Goal: Task Accomplishment & Management: Complete application form

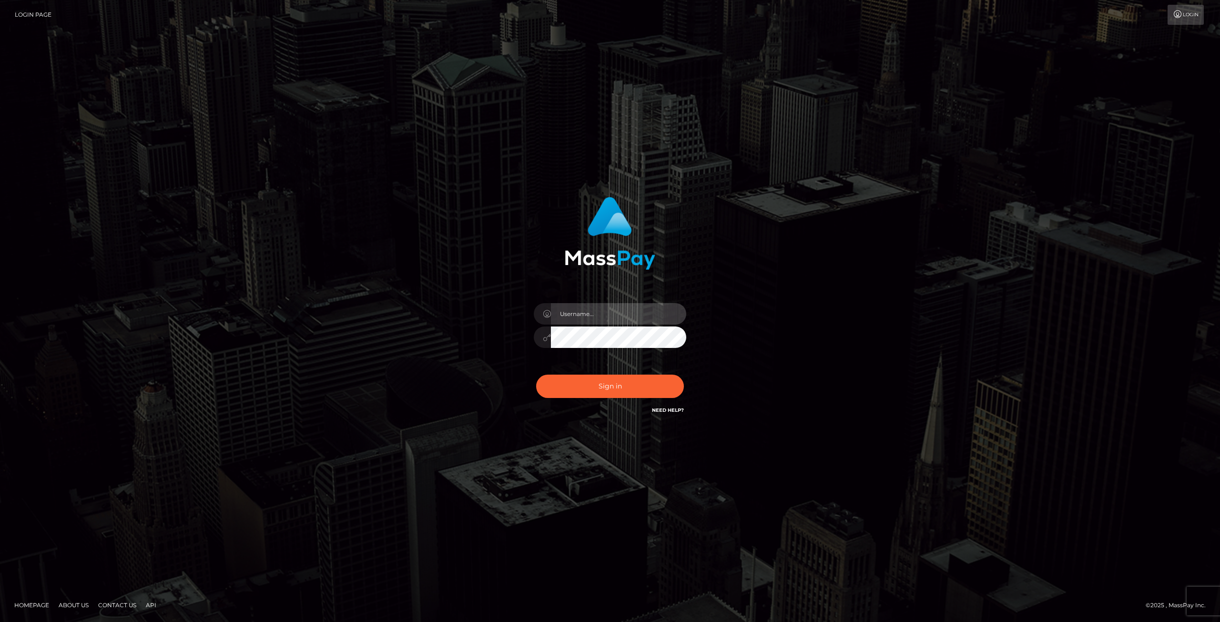
click at [606, 307] on input "text" at bounding box center [618, 313] width 135 height 21
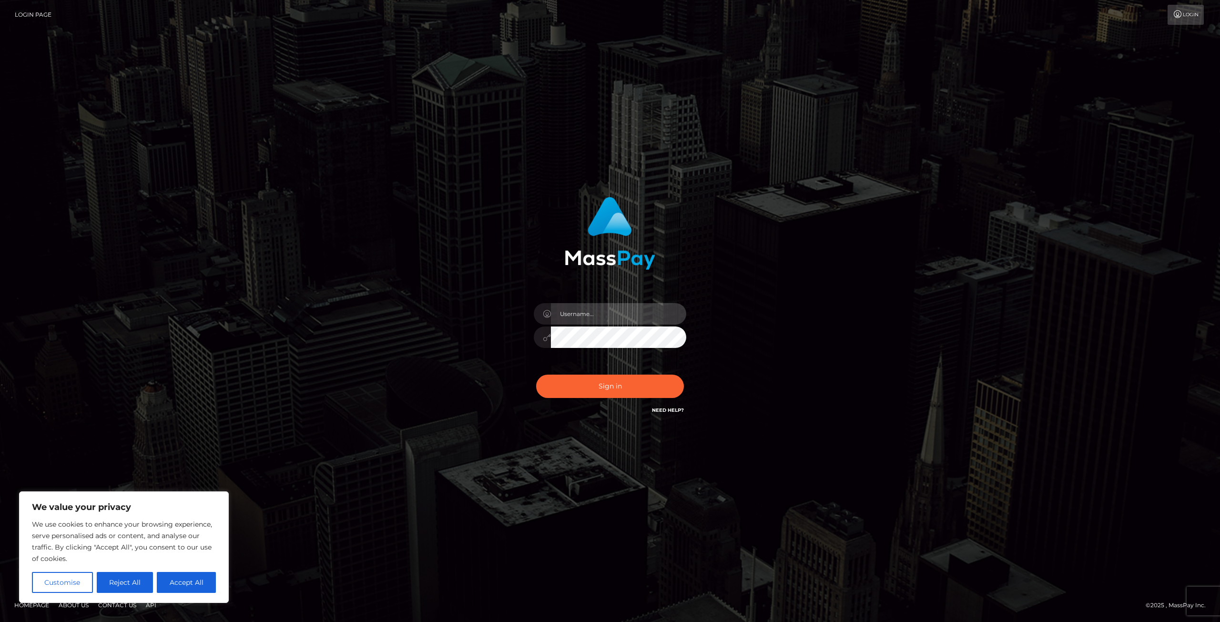
type input "[EMAIL_ADDRESS][DOMAIN_NAME]"
click at [608, 389] on button "Sign in" at bounding box center [610, 385] width 148 height 23
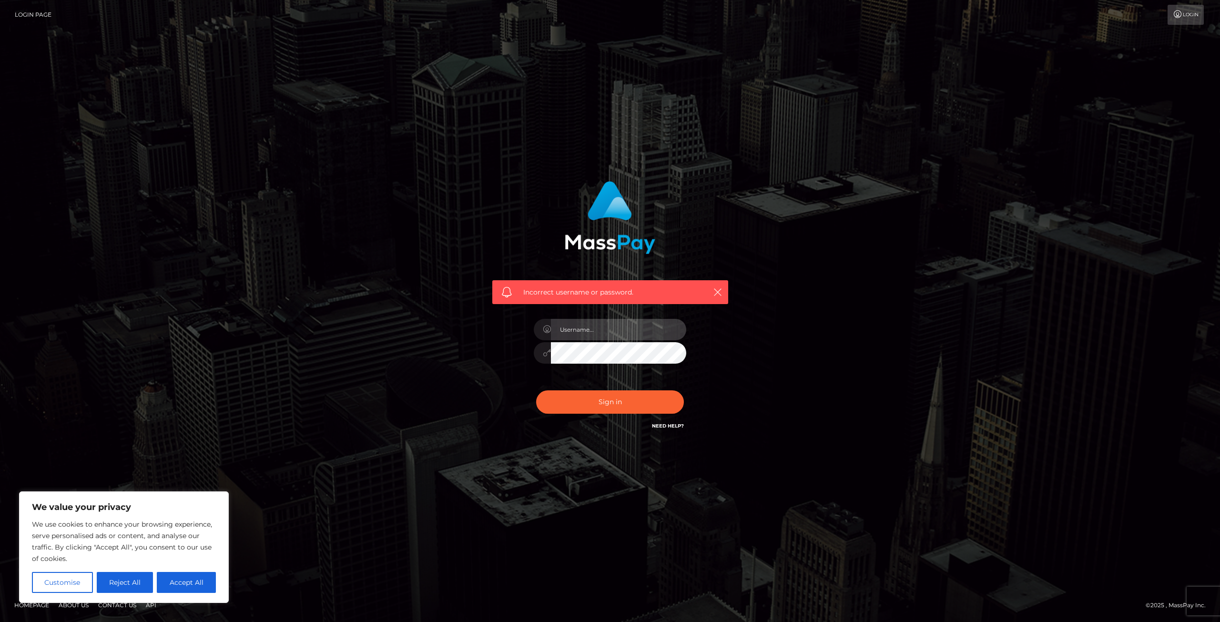
click at [577, 332] on input "text" at bounding box center [618, 329] width 135 height 21
type input "[EMAIL_ADDRESS][DOMAIN_NAME]"
click at [597, 405] on button "Sign in" at bounding box center [610, 401] width 148 height 23
click at [717, 288] on icon "button" at bounding box center [718, 292] width 10 height 10
click at [617, 324] on input "text" at bounding box center [618, 329] width 135 height 21
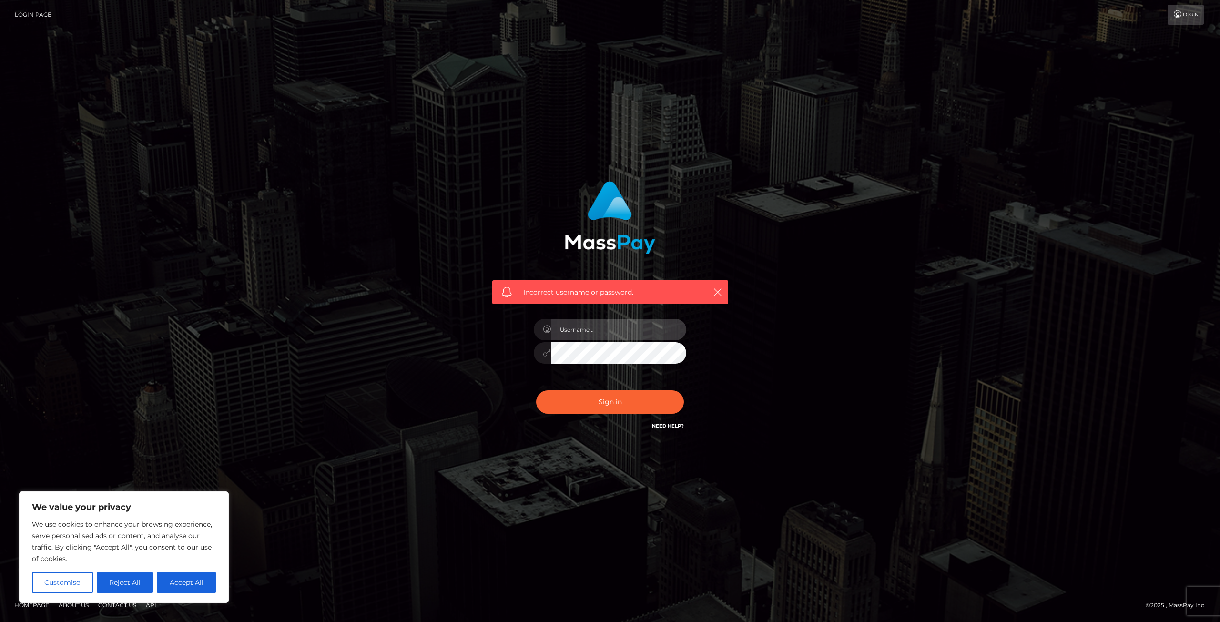
type input "gravis.hugues@hotmail.com"
click at [609, 404] on button "Sign in" at bounding box center [610, 401] width 148 height 23
click at [611, 330] on input "text" at bounding box center [618, 329] width 135 height 21
type input "[EMAIL_ADDRESS][DOMAIN_NAME]"
click at [600, 400] on button "Sign in" at bounding box center [610, 401] width 148 height 23
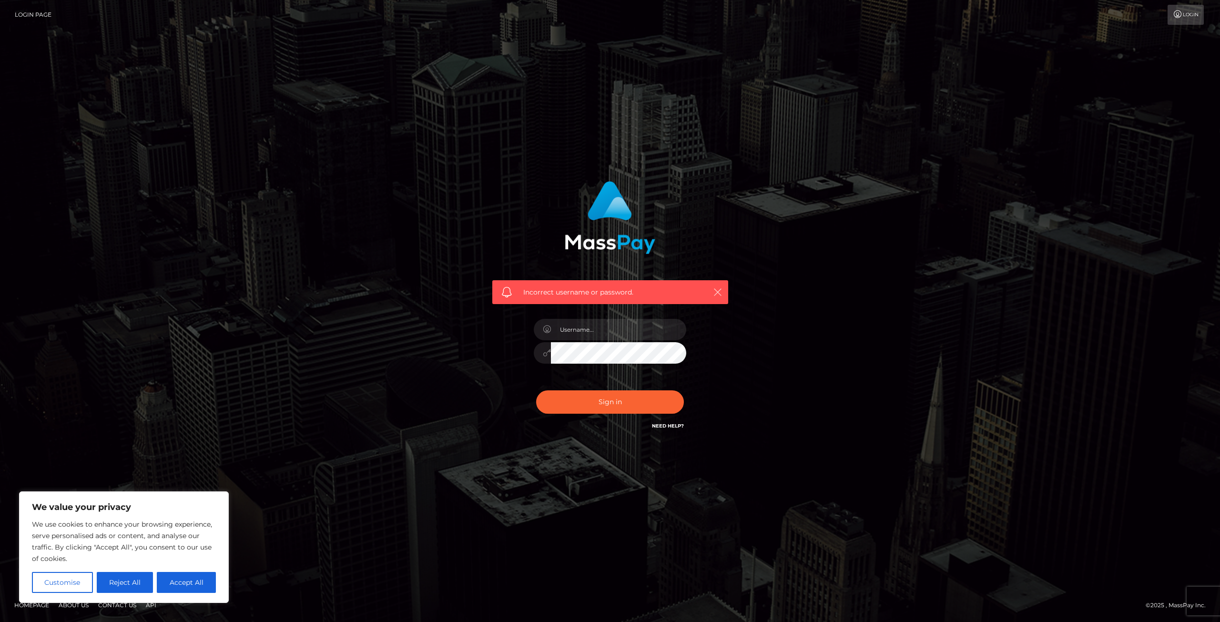
click at [719, 292] on icon "button" at bounding box center [718, 292] width 10 height 10
click at [660, 423] on link "Need Help?" at bounding box center [668, 426] width 32 height 6
click at [394, 330] on div "Incorrect username or password." at bounding box center [609, 311] width 543 height 274
click at [174, 578] on button "Accept All" at bounding box center [186, 582] width 59 height 21
checkbox input "true"
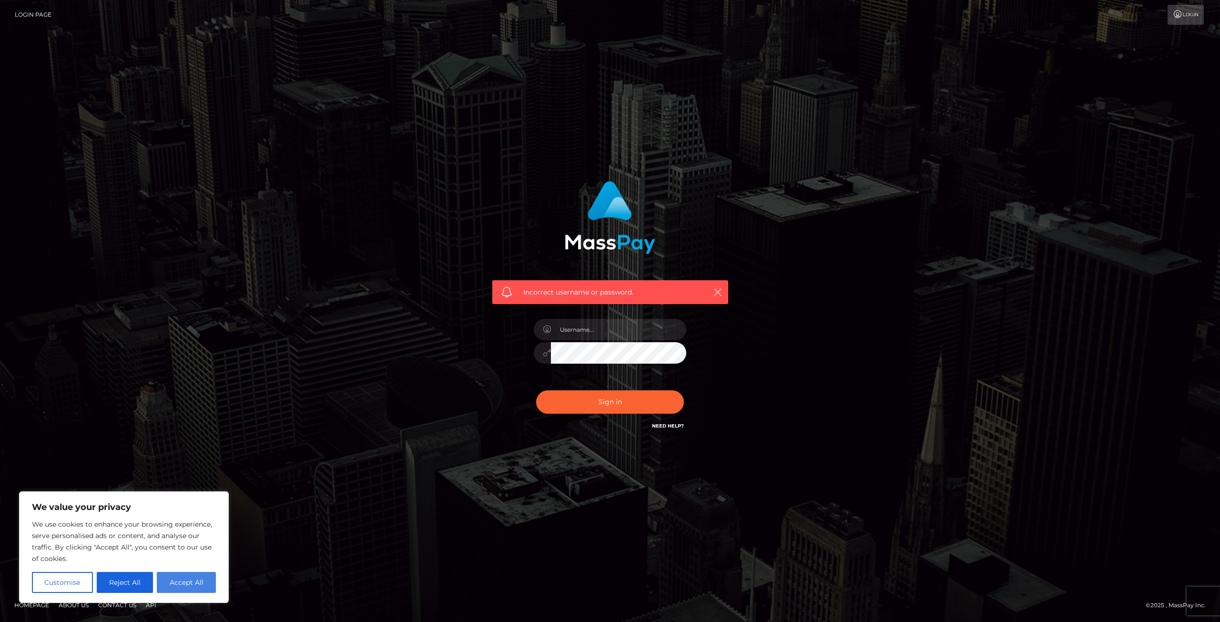
checkbox input "true"
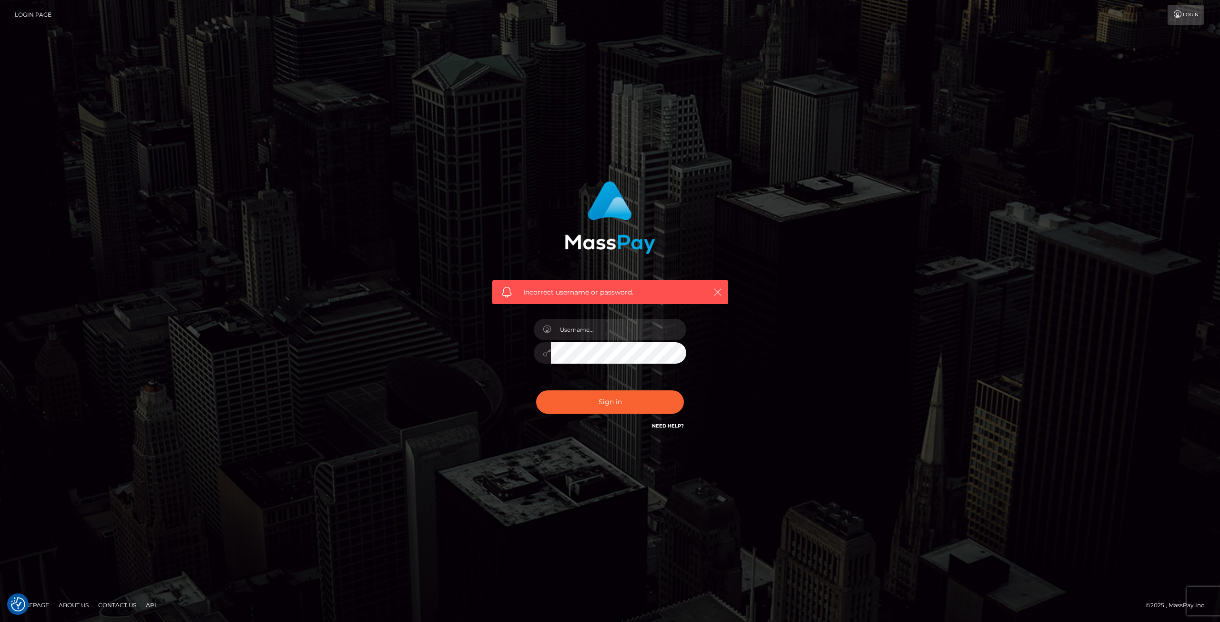
click at [716, 293] on icon "button" at bounding box center [718, 292] width 10 height 10
click at [1191, 17] on link "Login" at bounding box center [1185, 15] width 36 height 20
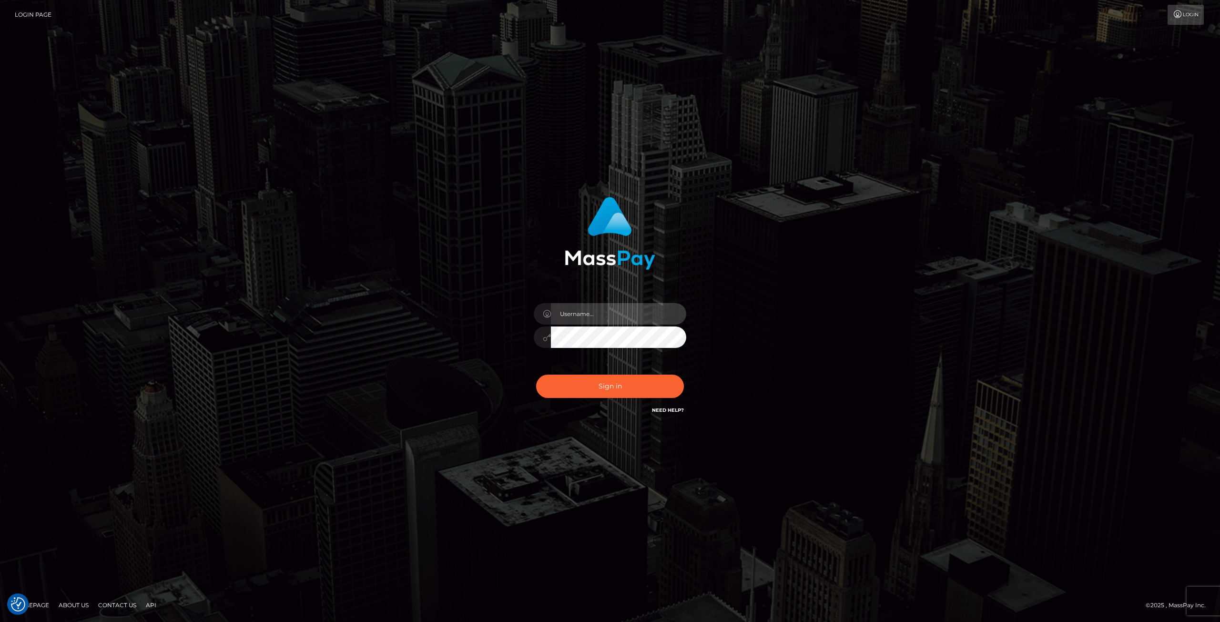
click at [574, 319] on input "text" at bounding box center [618, 313] width 135 height 21
type input "[EMAIL_ADDRESS][DOMAIN_NAME]"
click at [600, 386] on button "Sign in" at bounding box center [610, 385] width 148 height 23
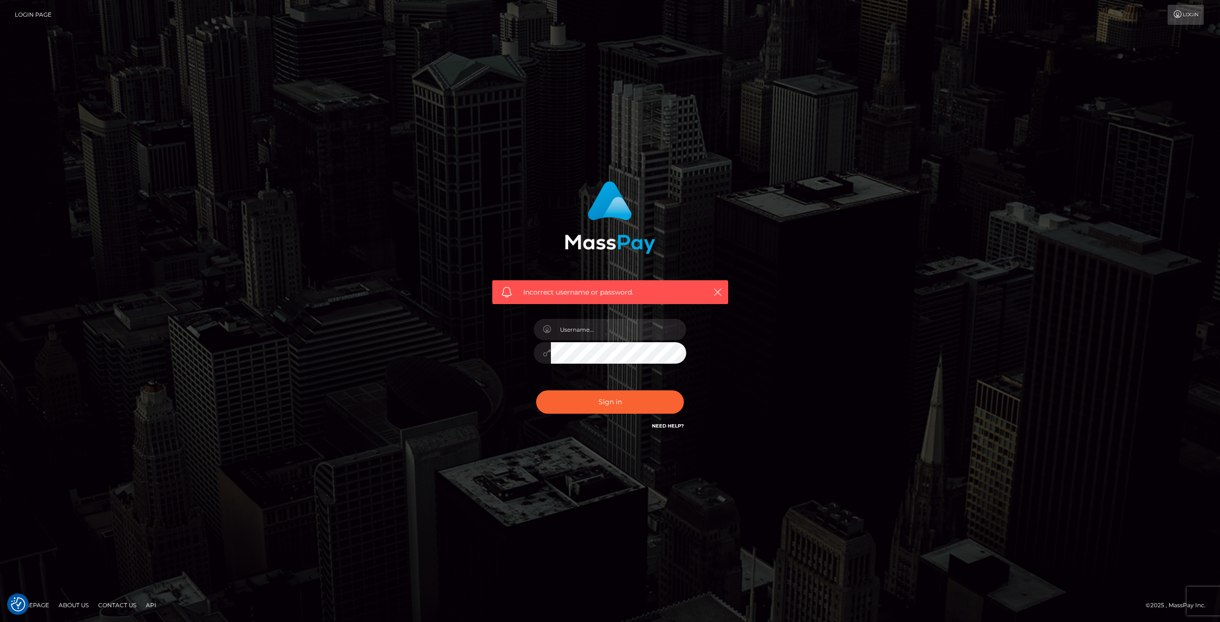
click at [609, 296] on span "Incorrect username or password." at bounding box center [610, 292] width 174 height 10
drag, startPoint x: 543, startPoint y: 290, endPoint x: 516, endPoint y: 260, distance: 39.5
click at [541, 289] on span "Incorrect username or password." at bounding box center [610, 292] width 174 height 10
click at [584, 329] on input "text" at bounding box center [618, 329] width 135 height 21
type input "gravis.hugues@hotmail.com"
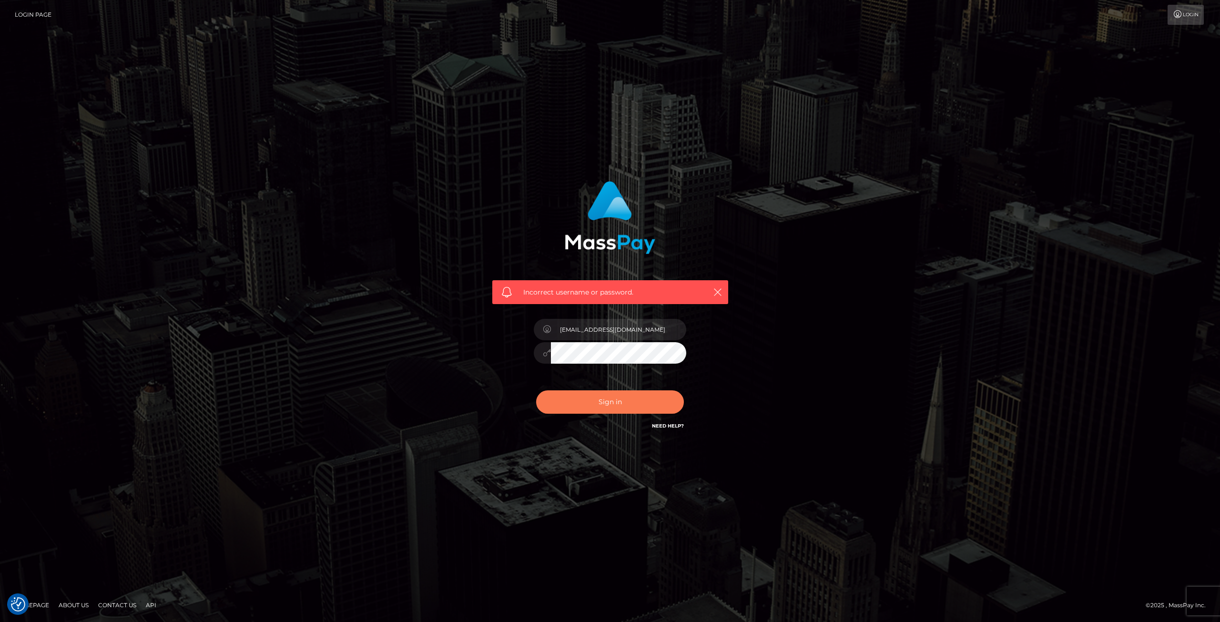
click at [616, 408] on button "Sign in" at bounding box center [610, 401] width 148 height 23
click at [301, 375] on div "Incorrect username or password." at bounding box center [610, 310] width 1220 height 417
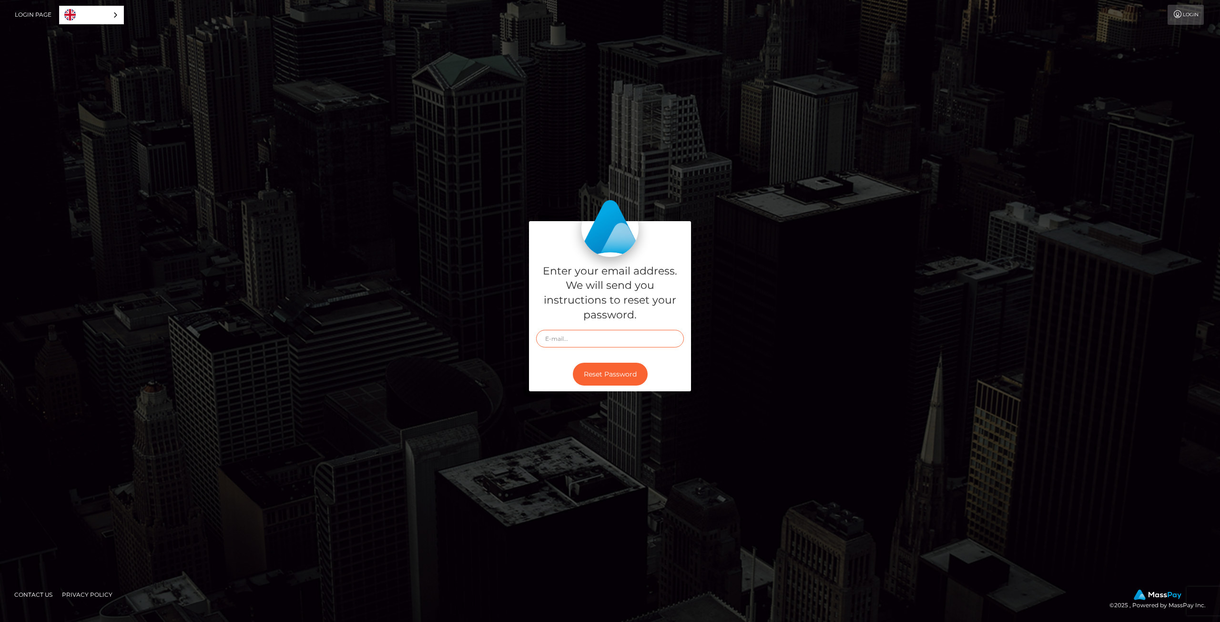
click at [565, 340] on input "text" at bounding box center [610, 339] width 148 height 18
type input "[EMAIL_ADDRESS][DOMAIN_NAME]"
click at [620, 372] on button "Reset Password" at bounding box center [610, 374] width 75 height 23
click at [629, 335] on input "text" at bounding box center [610, 339] width 148 height 18
type input "gravis.hugues@hotmail.com"
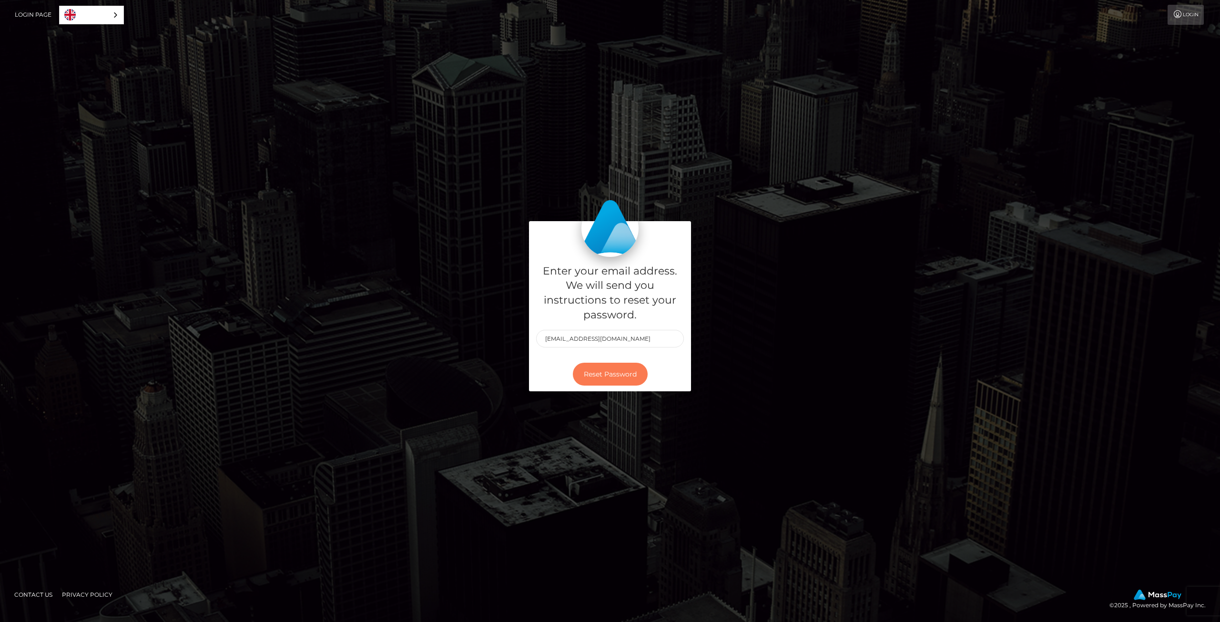
click at [614, 374] on button "Reset Password" at bounding box center [610, 374] width 75 height 23
click at [581, 340] on input "text" at bounding box center [610, 339] width 148 height 18
type input "[EMAIL_ADDRESS][DOMAIN_NAME]"
click at [617, 380] on button "Reset Password" at bounding box center [610, 374] width 75 height 23
click at [1180, 10] on icon at bounding box center [1177, 14] width 10 height 8
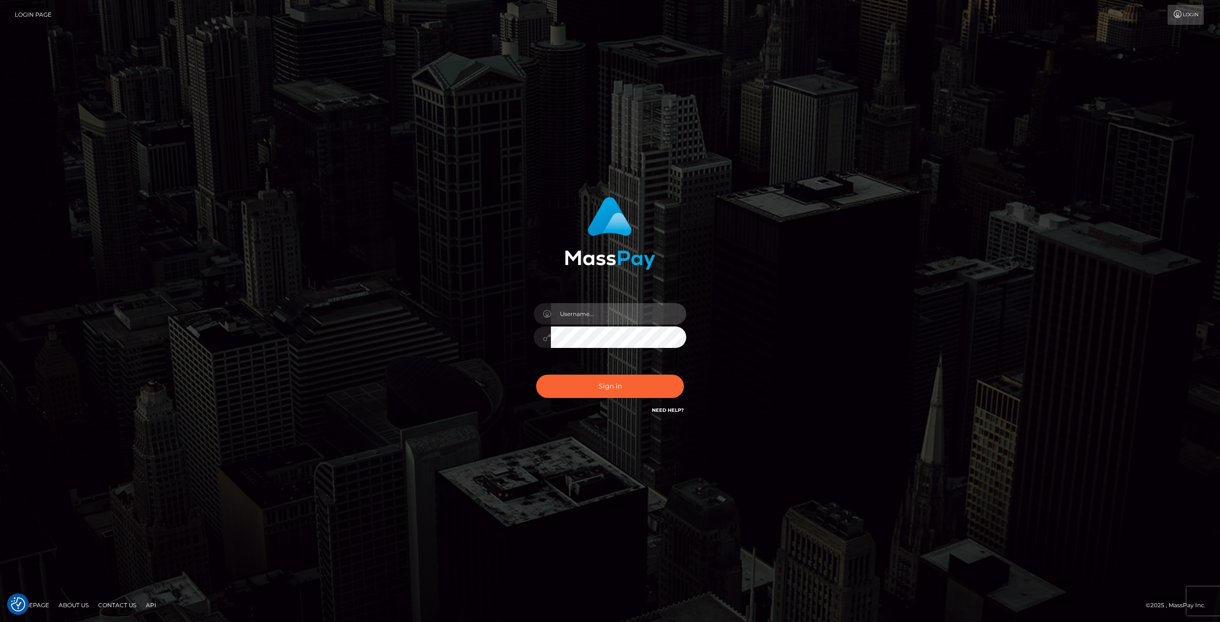
click at [607, 308] on input "text" at bounding box center [618, 313] width 135 height 21
type input "gravis.hugues@hotmail.com"
click at [583, 383] on button "Sign in" at bounding box center [610, 385] width 148 height 23
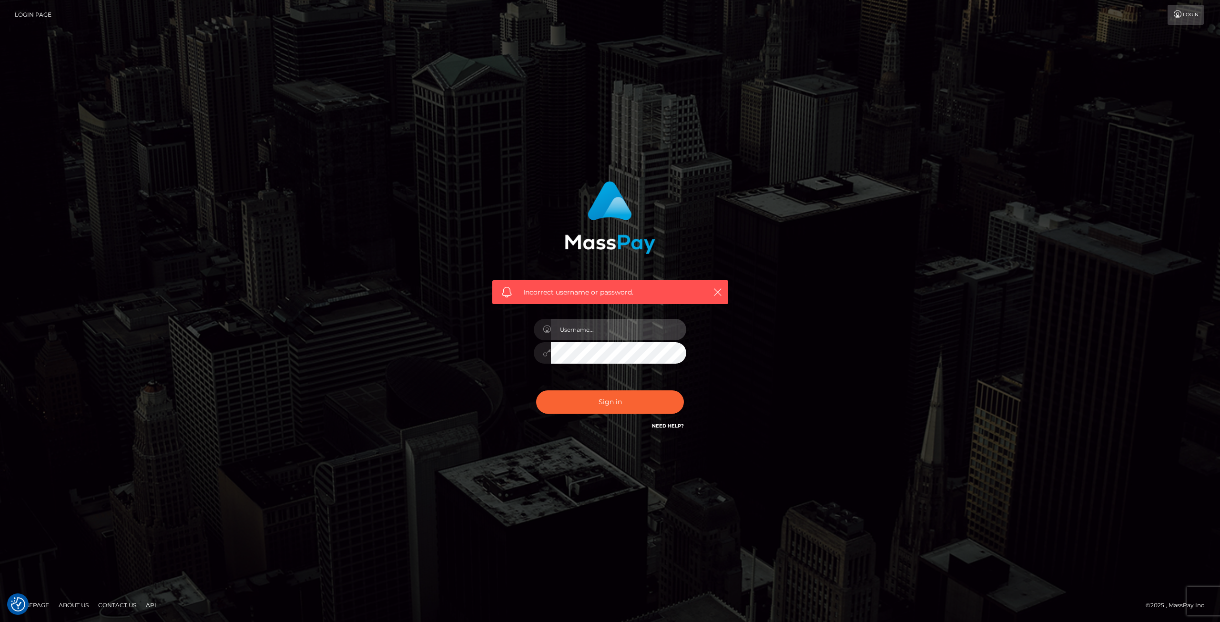
click at [581, 331] on input "text" at bounding box center [618, 329] width 135 height 21
type input "gravis.hugues@hotmail.com"
click at [611, 403] on button "Sign in" at bounding box center [610, 401] width 148 height 23
click at [672, 424] on link "Need Help?" at bounding box center [668, 426] width 32 height 6
click at [117, 606] on link "Contact Us" at bounding box center [117, 604] width 46 height 15
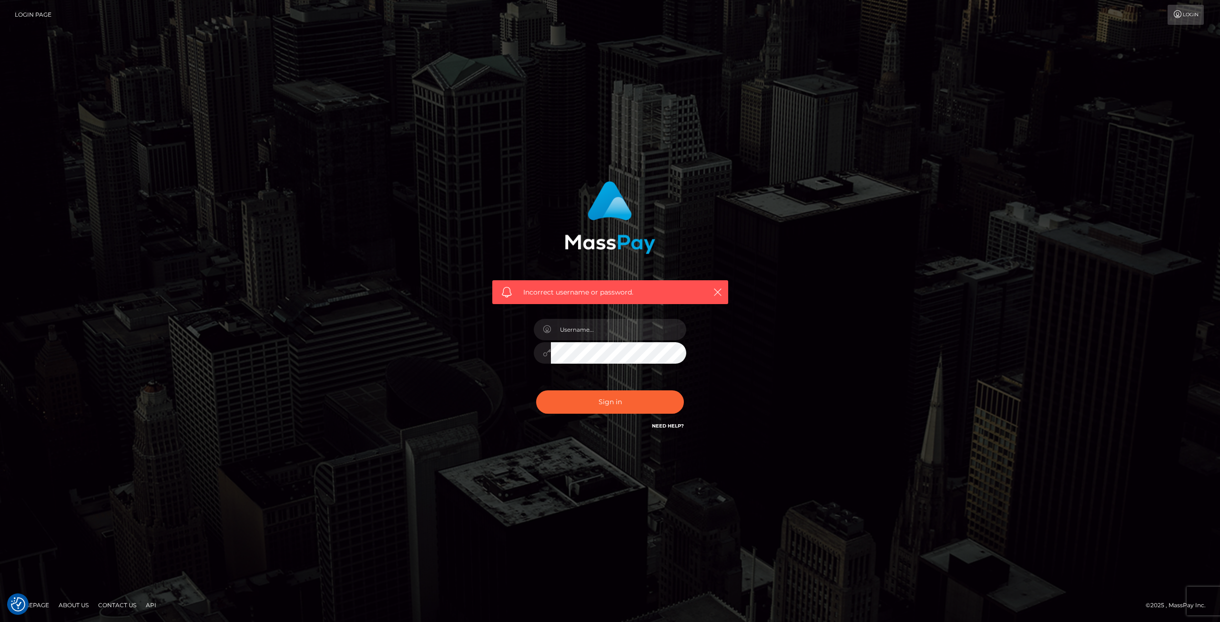
click at [1183, 10] on link "Login" at bounding box center [1185, 15] width 36 height 20
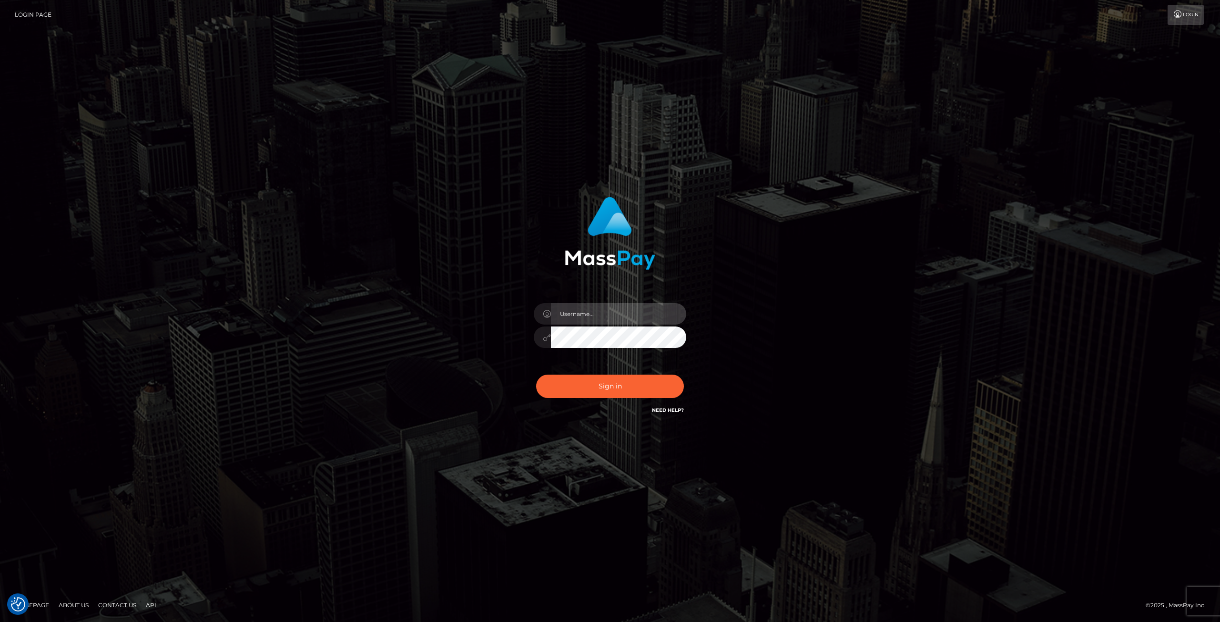
click at [583, 318] on input "text" at bounding box center [618, 313] width 135 height 21
click at [463, 362] on div "Sign in" at bounding box center [609, 311] width 543 height 242
click at [584, 320] on input "text" at bounding box center [618, 313] width 135 height 21
type input "gravis.hugues@hotmail.com"
click at [614, 388] on button "Sign in" at bounding box center [610, 385] width 148 height 23
